Goal: Information Seeking & Learning: Learn about a topic

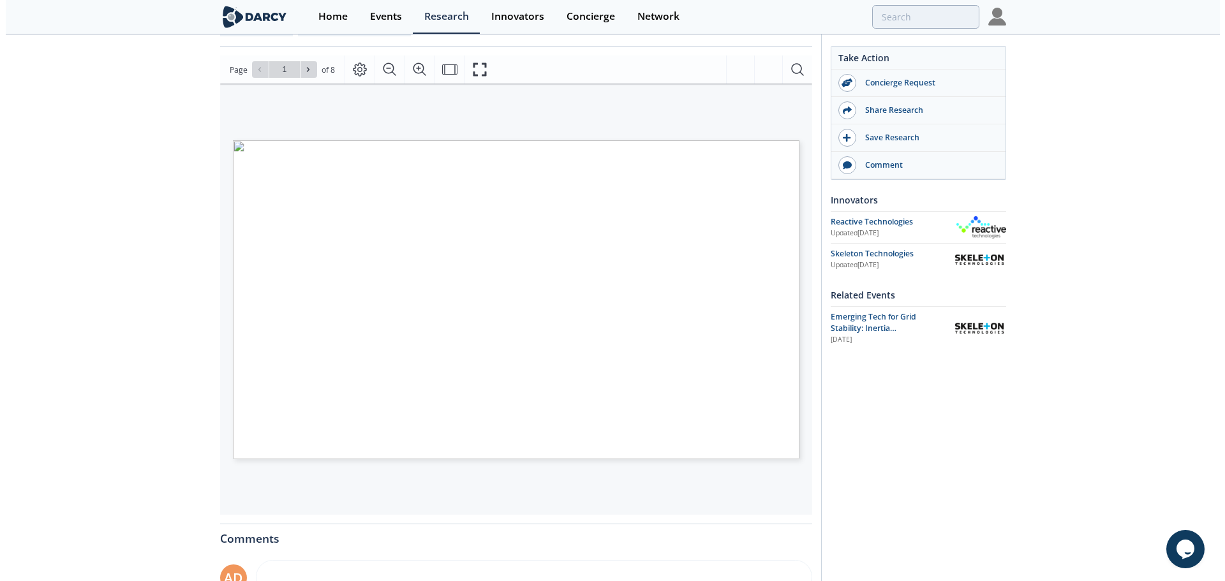
scroll to position [128, 0]
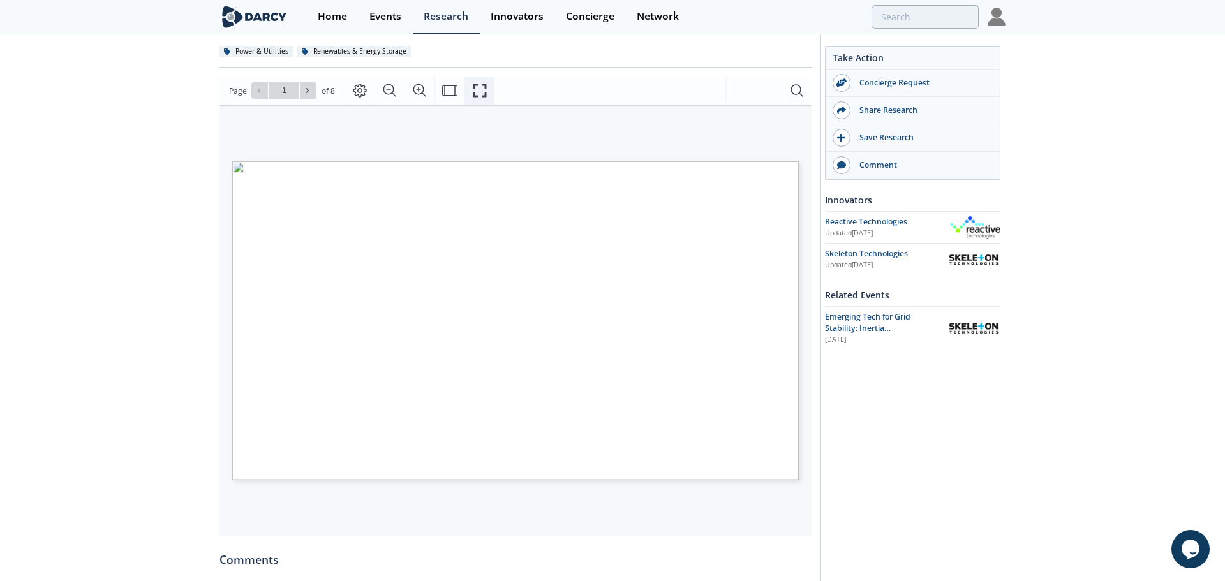
click at [476, 97] on icon "Fullscreen" at bounding box center [479, 90] width 13 height 13
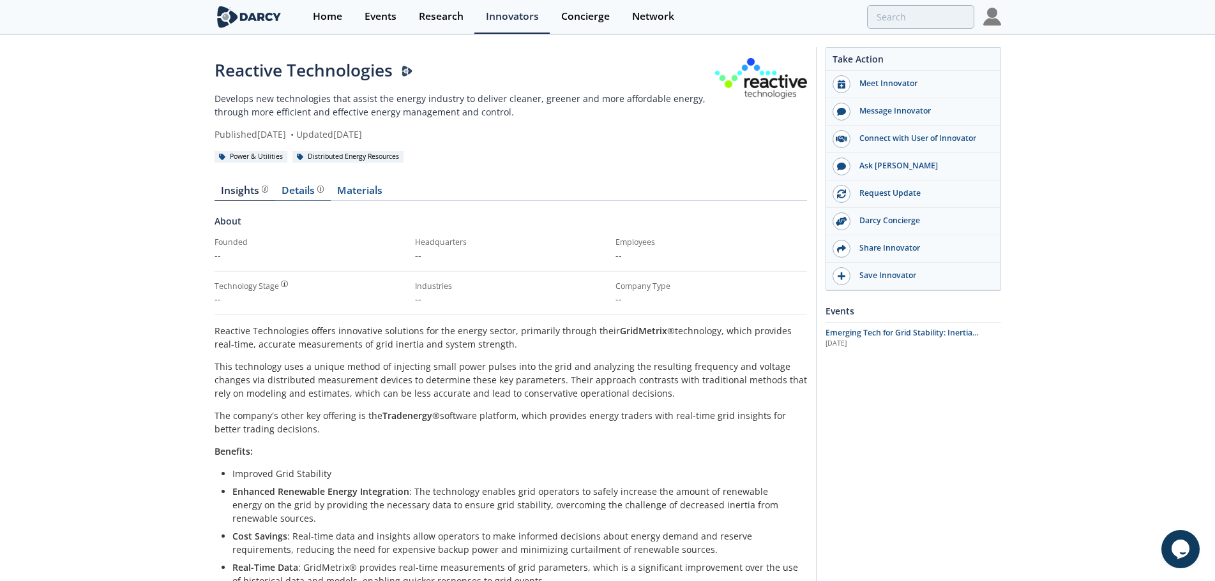
click at [290, 193] on div "Details" at bounding box center [302, 191] width 42 height 10
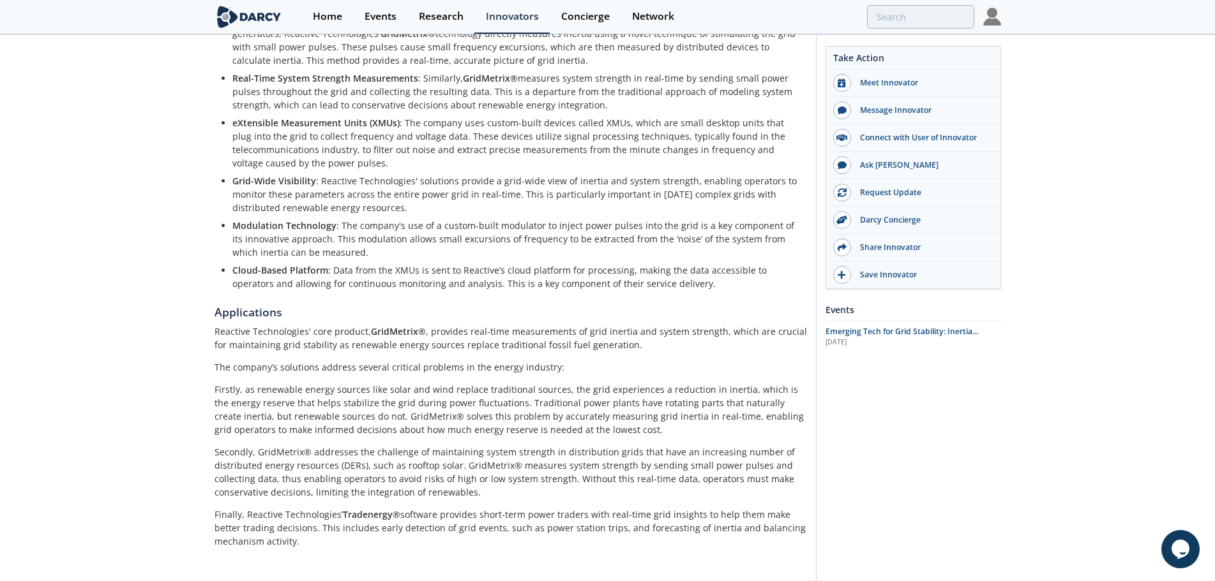
scroll to position [1052, 0]
